Goal: Transaction & Acquisition: Purchase product/service

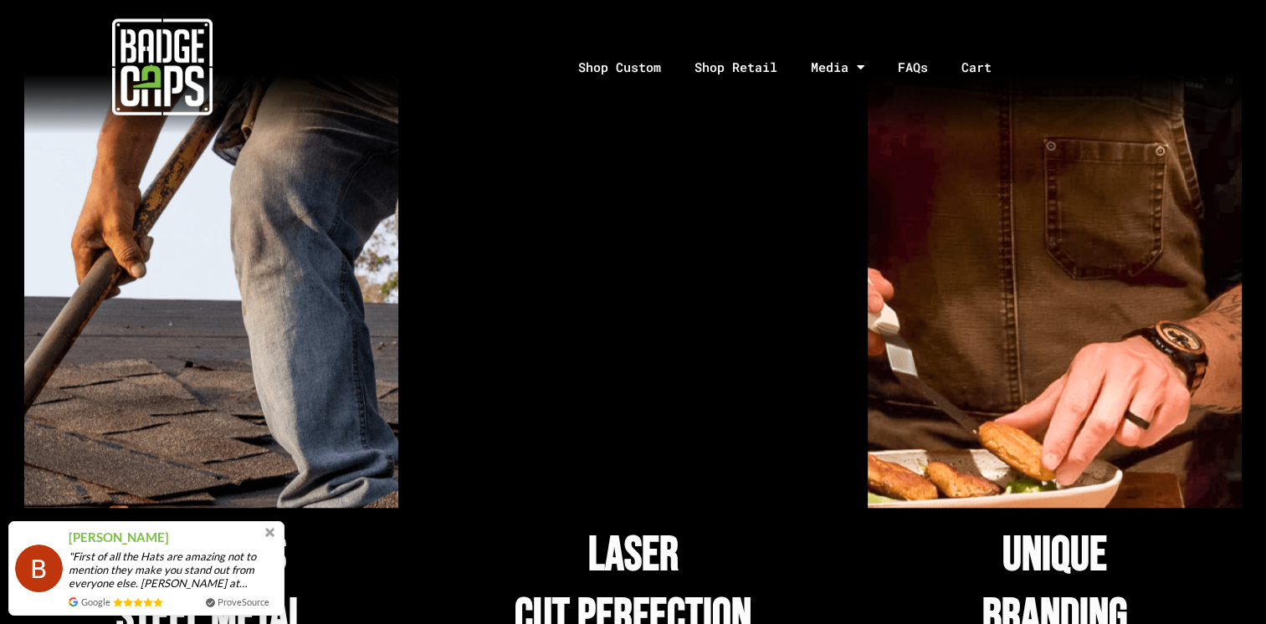
scroll to position [1758, 0]
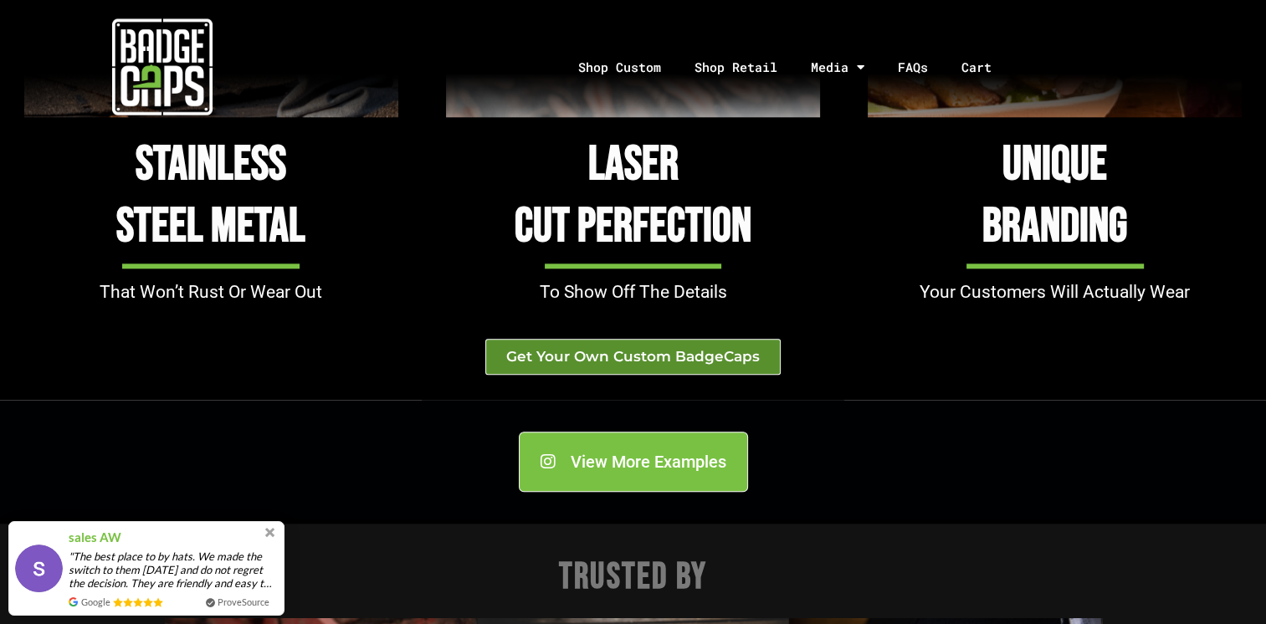
click at [695, 357] on span "Get Your Own Custom BadgeCaps" at bounding box center [633, 357] width 254 height 14
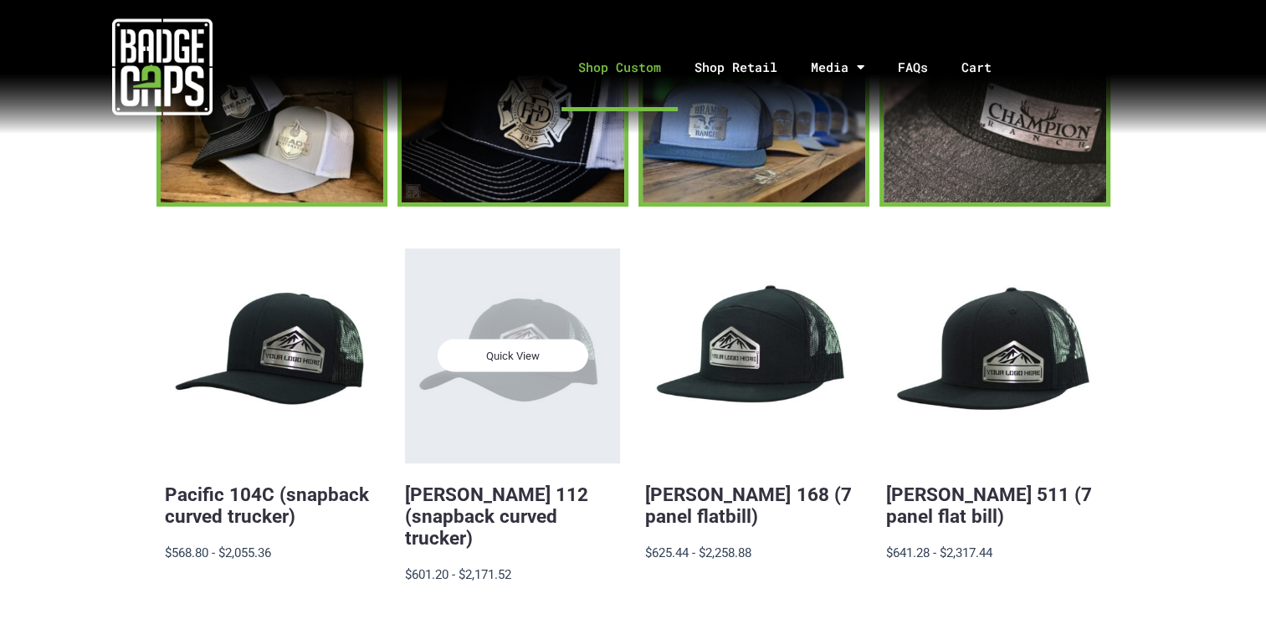
scroll to position [390, 0]
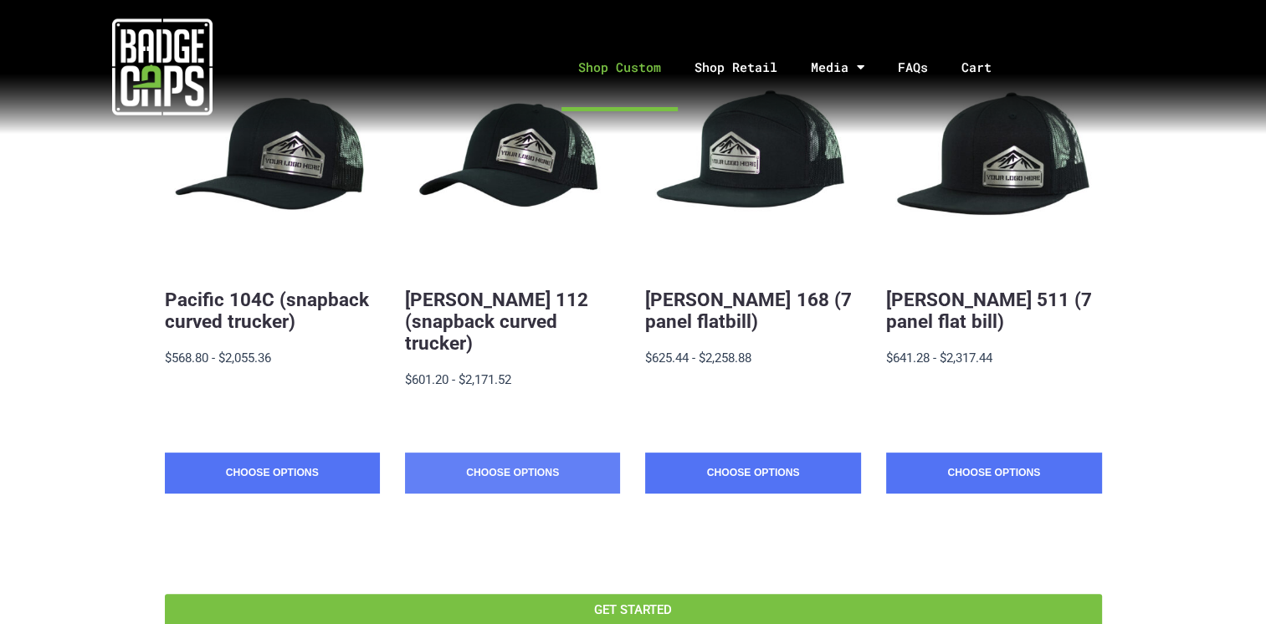
click at [543, 453] on link "Choose Options" at bounding box center [512, 474] width 215 height 42
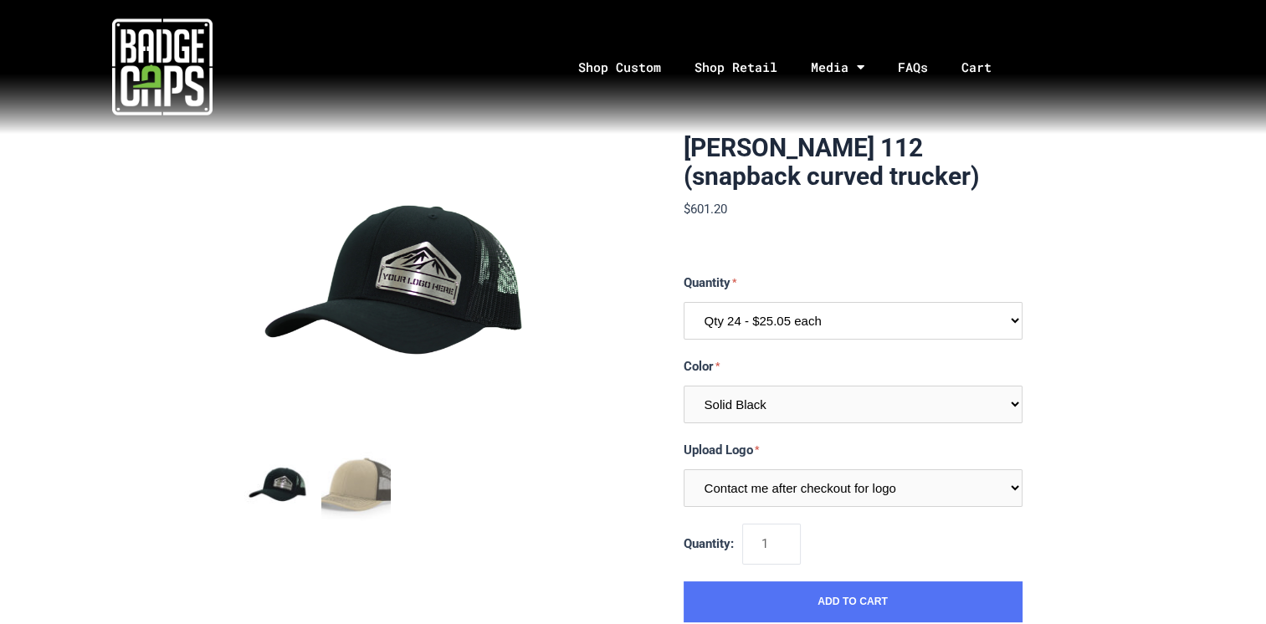
click at [785, 325] on select "Qty 24 - $25.05 each Qty 48 - $24.24 each Qty 96 - $22.62 each" at bounding box center [853, 321] width 339 height 38
click at [684, 302] on select "Qty 24 - $25.05 each Qty 48 - $24.24 each Qty 96 - $22.62 each" at bounding box center [853, 321] width 339 height 38
click at [756, 326] on select "Qty 24 - $25.05 each Qty 48 - $24.24 each Qty 96 - $22.62 each" at bounding box center [853, 321] width 339 height 38
select select "198"
click at [684, 302] on select "Qty 24 - $25.05 each Qty 48 - $24.24 each Qty 96 - $22.62 each" at bounding box center [853, 321] width 339 height 38
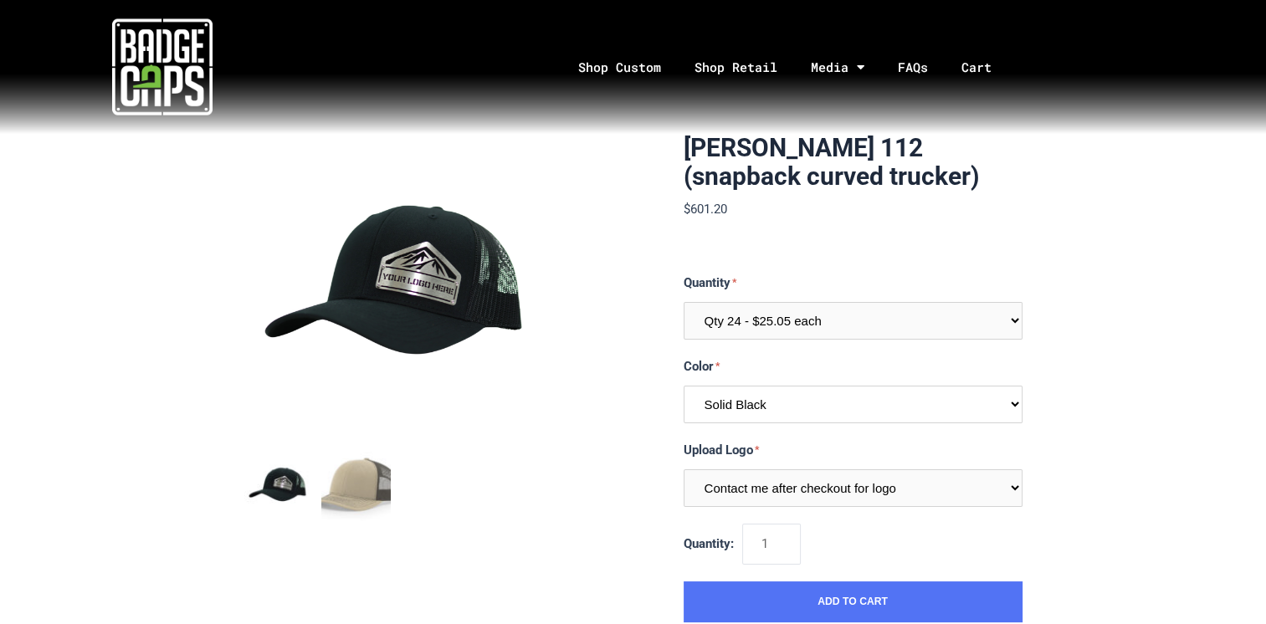
click at [815, 405] on select "Multiple Colors (Finalize After Checkout) Solid Black Black / Charcoal Charcoal…" at bounding box center [853, 405] width 339 height 38
click at [684, 386] on select "Multiple Colors (Finalize After Checkout) Solid Black Black / Charcoal Charcoal…" at bounding box center [853, 405] width 339 height 38
click at [773, 407] on select "Multiple Colors (Finalize After Checkout) Solid Black Black / Charcoal Charcoal…" at bounding box center [853, 405] width 339 height 38
click at [757, 398] on select "Multiple Colors (Finalize After Checkout) Solid Black Black / Charcoal Charcoal…" at bounding box center [853, 405] width 339 height 38
select select "237"
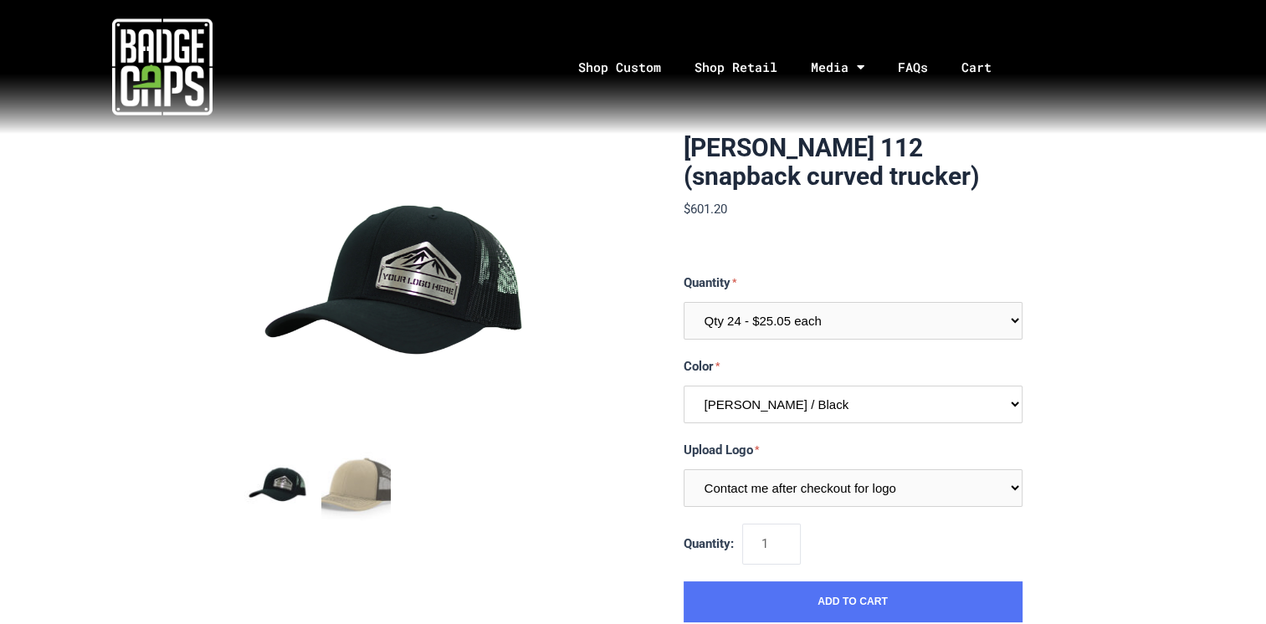
click at [684, 386] on select "Multiple Colors (Finalize After Checkout) Solid Black Black / Charcoal Charcoal…" at bounding box center [853, 405] width 339 height 38
click at [951, 490] on select "Contact me after checkout for logo" at bounding box center [853, 489] width 339 height 38
click at [684, 470] on select "Contact me after checkout for logo" at bounding box center [853, 489] width 339 height 38
click at [871, 487] on select "Contact me after checkout for logo" at bounding box center [853, 489] width 339 height 38
click at [869, 489] on select "Contact me after checkout for logo" at bounding box center [853, 489] width 339 height 38
